Goal: Task Accomplishment & Management: Manage account settings

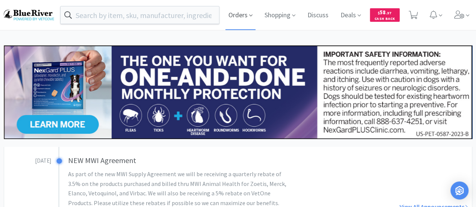
click at [241, 19] on span "Orders" at bounding box center [240, 15] width 30 height 30
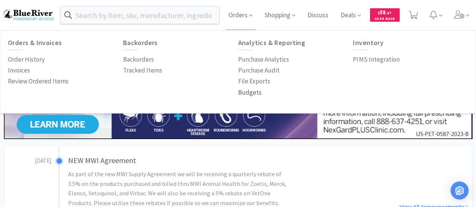
click at [246, 93] on p "Budgets" at bounding box center [249, 93] width 23 height 10
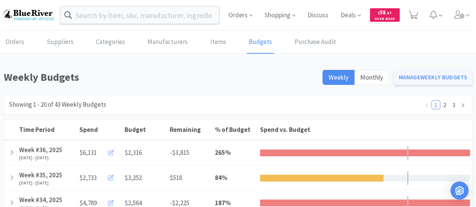
click at [430, 81] on link "Manage Weekly Budgets" at bounding box center [433, 77] width 79 height 15
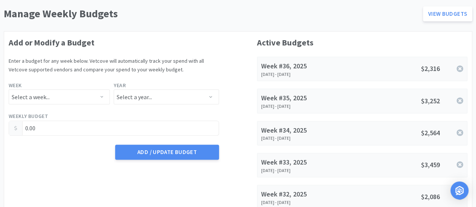
scroll to position [64, 0]
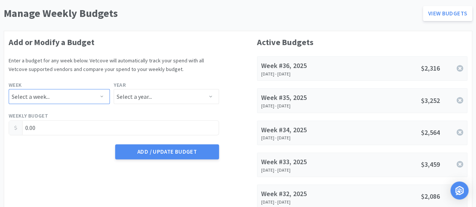
click at [104, 99] on select "Select a week... Week 1 ([DATE] - [DATE]) Week 2 ([DATE] - [DATE]) Week 3 ([DAT…" at bounding box center [59, 96] width 101 height 15
select select "37"
click at [9, 89] on select "Select a week... Week 1 ([DATE] - [DATE]) Week 2 ([DATE] - [DATE]) Week 3 ([DAT…" at bounding box center [59, 96] width 101 height 15
click at [153, 97] on select "Select a year... 2023 2024 2025 2026 2027 2028 2029 2030 2031 2032 2033 2034" at bounding box center [166, 96] width 105 height 15
select select "2025"
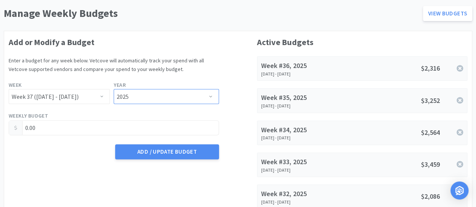
click at [114, 89] on select "Select a year... 2023 2024 2025 2026 2027 2028 2029 2030 2031 2032 2033 2034" at bounding box center [166, 96] width 105 height 15
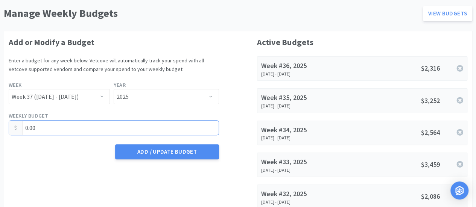
drag, startPoint x: 56, startPoint y: 134, endPoint x: 9, endPoint y: 134, distance: 47.4
click at [9, 134] on div "0.00" at bounding box center [114, 127] width 210 height 15
type input "2,592.00"
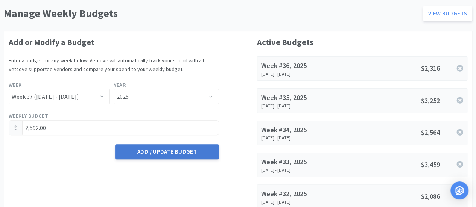
click at [166, 152] on button "Add / Update Budget" at bounding box center [166, 151] width 103 height 15
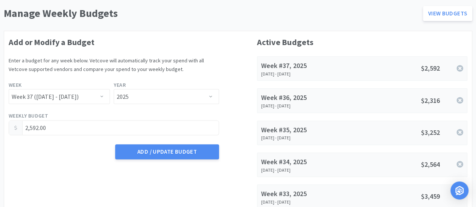
scroll to position [0, 0]
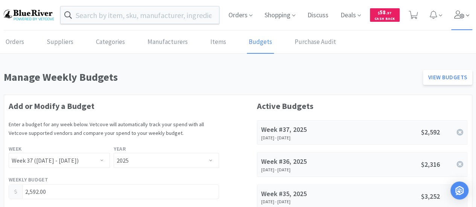
click at [456, 16] on icon at bounding box center [459, 15] width 10 height 8
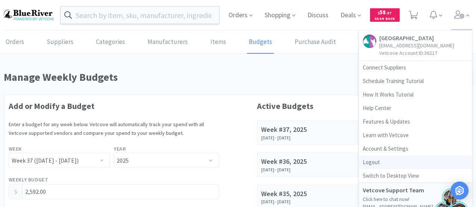
click at [372, 161] on link "Logout" at bounding box center [415, 163] width 113 height 14
